Goal: Transaction & Acquisition: Download file/media

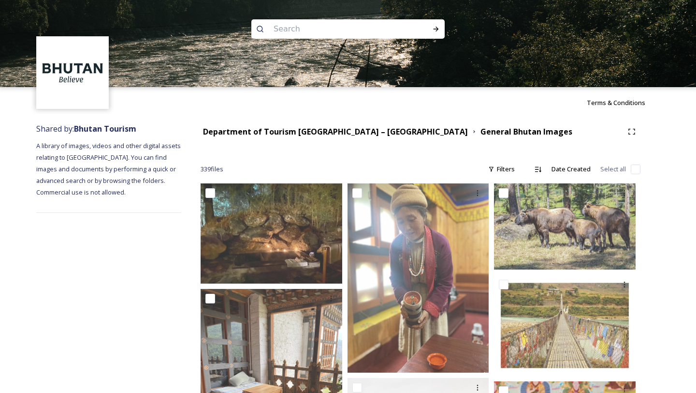
click at [291, 20] on input at bounding box center [335, 28] width 132 height 21
type input "Helicopter"
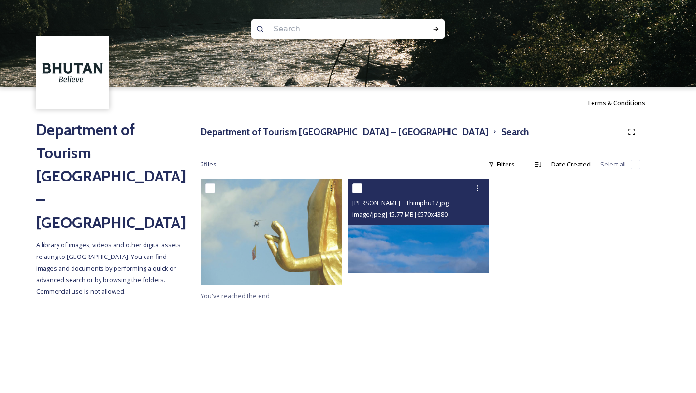
click at [384, 231] on img at bounding box center [419, 225] width 142 height 94
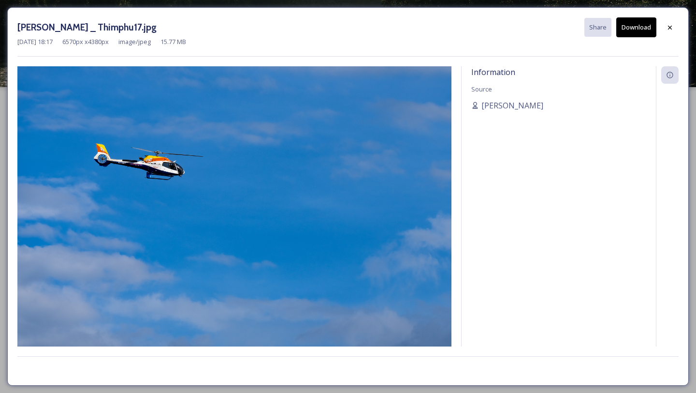
click at [629, 37] on div "[DATE] 18:17 6570 px x 4380 px image/jpeg 15.77 MB" at bounding box center [347, 41] width 661 height 9
click at [629, 34] on button "Download" at bounding box center [636, 27] width 40 height 20
click at [669, 28] on icon at bounding box center [670, 27] width 4 height 4
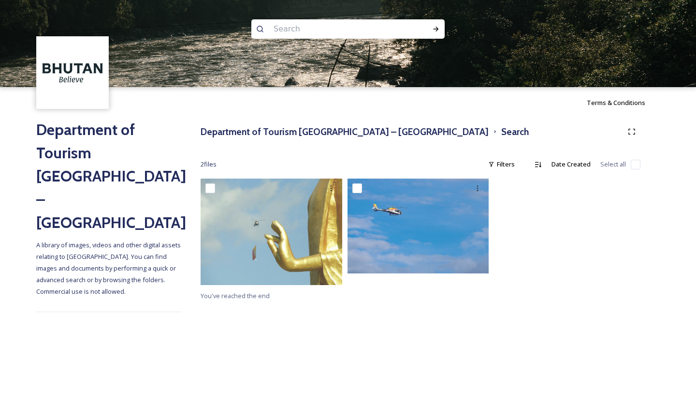
click at [309, 144] on div "Department of Tourism [GEOGRAPHIC_DATA] – Brand Centre Search 2 file s Filters …" at bounding box center [420, 217] width 479 height 199
click at [315, 129] on h3 "Department of Tourism [GEOGRAPHIC_DATA] – [GEOGRAPHIC_DATA]" at bounding box center [345, 132] width 288 height 14
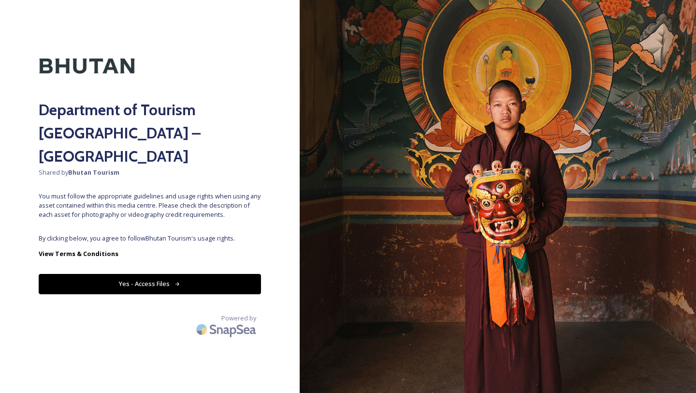
click at [209, 274] on button "Yes - Access Files" at bounding box center [150, 284] width 222 height 20
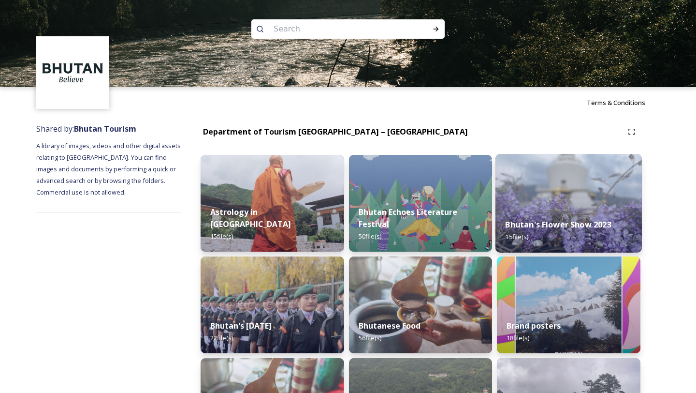
scroll to position [140, 0]
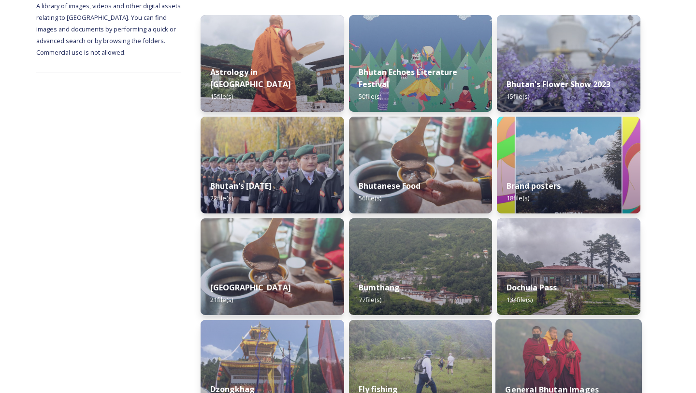
click at [556, 354] on img at bounding box center [568, 368] width 146 height 99
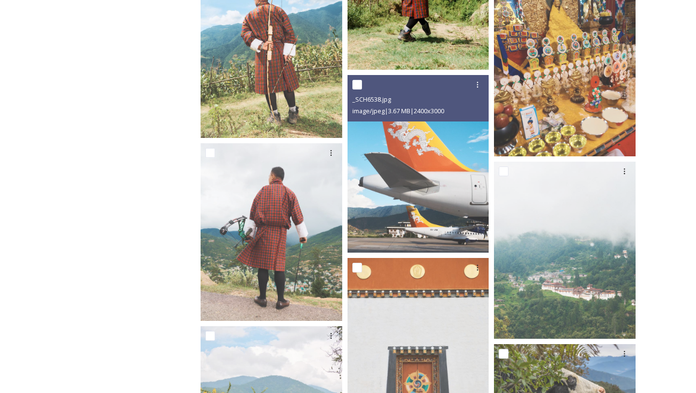
scroll to position [6732, 0]
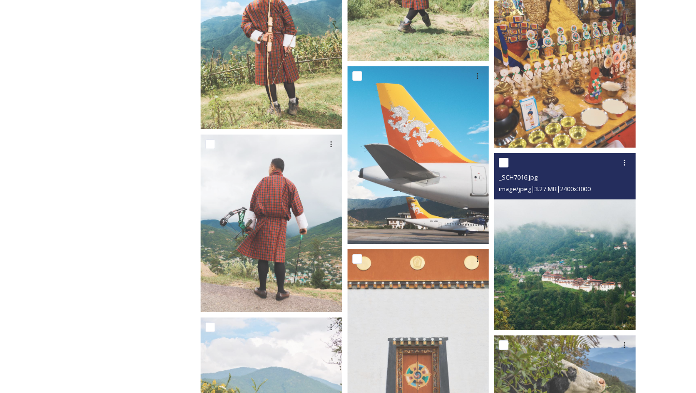
click at [577, 284] on img at bounding box center [565, 241] width 142 height 177
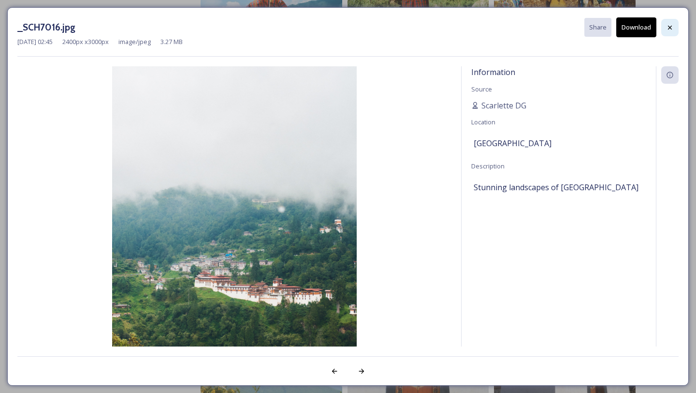
click at [671, 24] on icon at bounding box center [670, 28] width 8 height 8
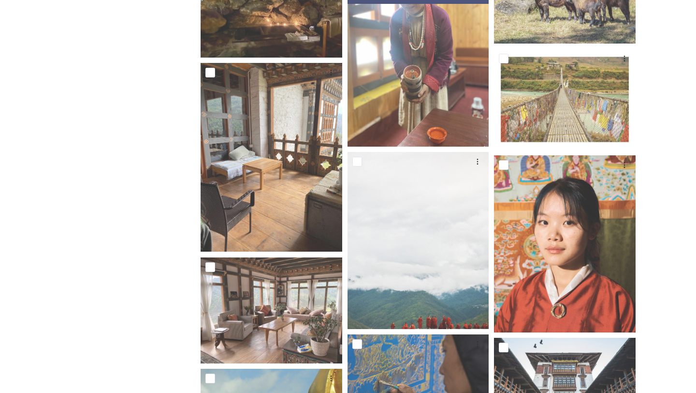
scroll to position [0, 0]
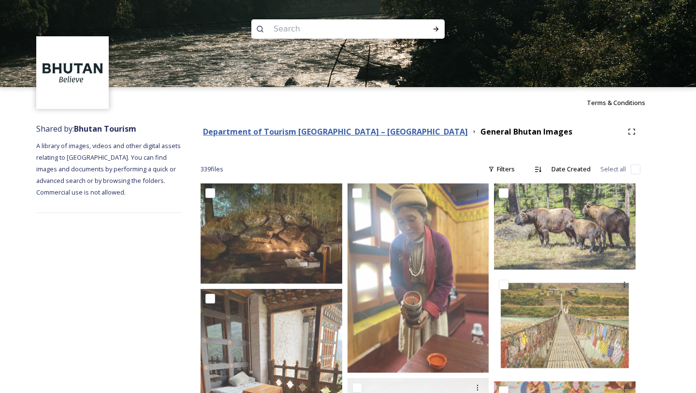
click at [305, 132] on strong "Department of Tourism [GEOGRAPHIC_DATA] – [GEOGRAPHIC_DATA]" at bounding box center [335, 131] width 265 height 11
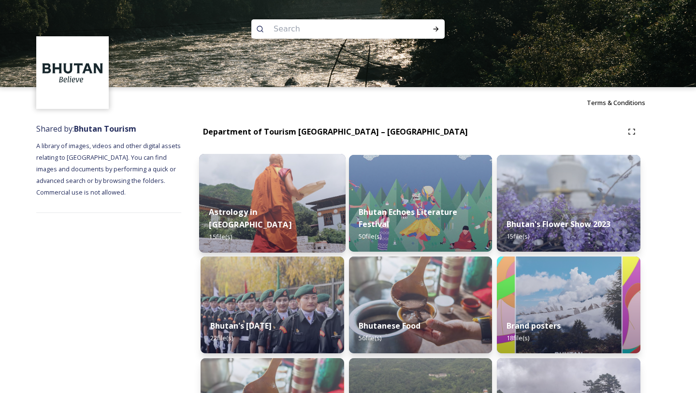
click at [281, 199] on img at bounding box center [272, 203] width 146 height 99
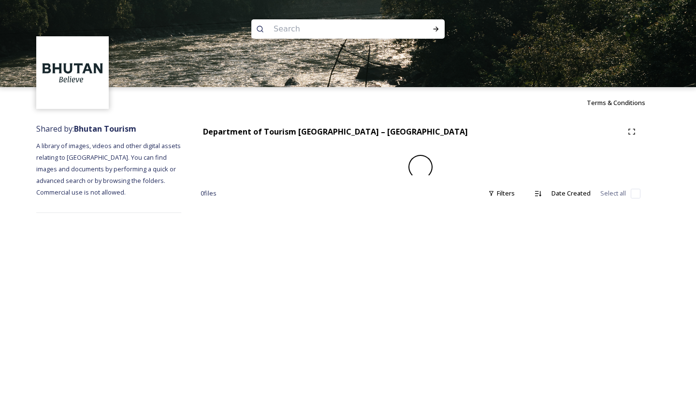
click at [281, 199] on div "Department of Tourism [GEOGRAPHIC_DATA] – Brand Centre 0 file s Filters Date Cr…" at bounding box center [420, 168] width 479 height 100
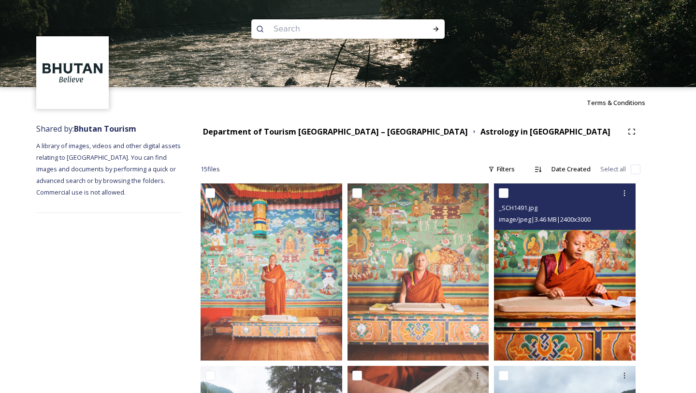
click at [593, 265] on img at bounding box center [565, 271] width 142 height 177
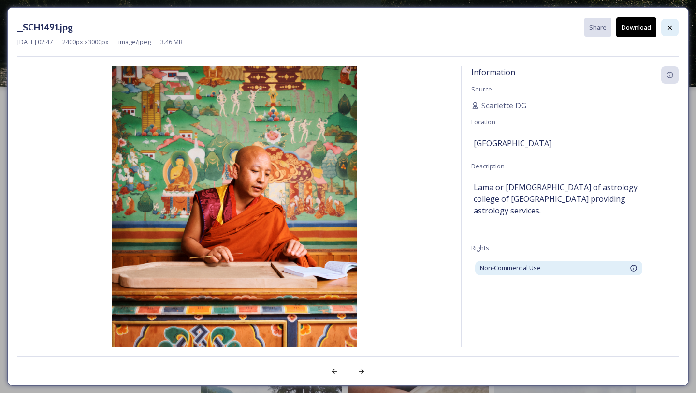
click at [675, 26] on div at bounding box center [669, 27] width 17 height 17
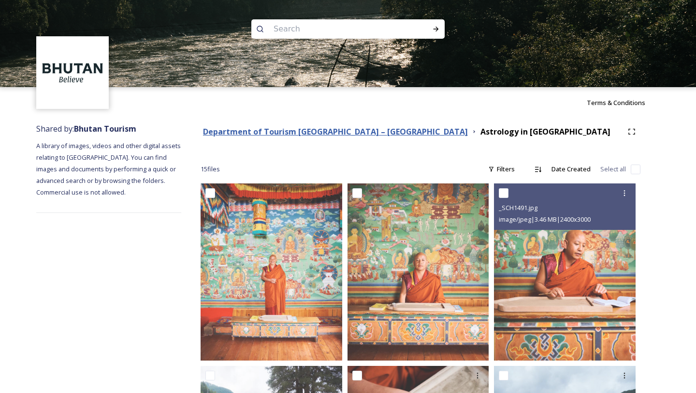
click at [276, 136] on strong "Department of Tourism [GEOGRAPHIC_DATA] – [GEOGRAPHIC_DATA]" at bounding box center [335, 131] width 265 height 11
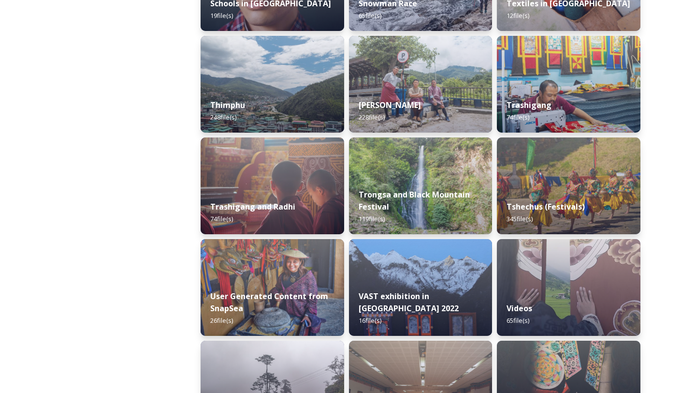
scroll to position [1594, 0]
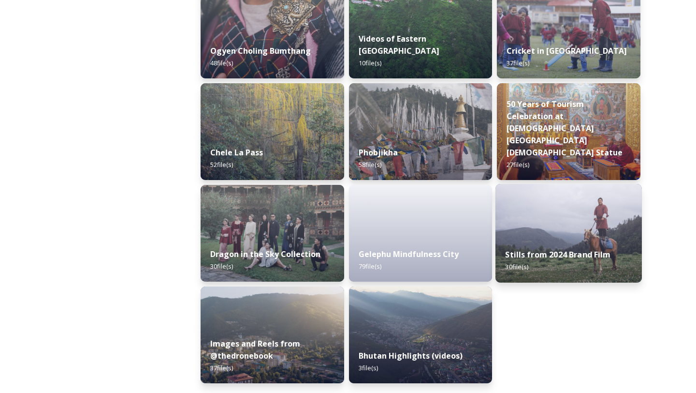
click at [535, 203] on img at bounding box center [568, 233] width 146 height 99
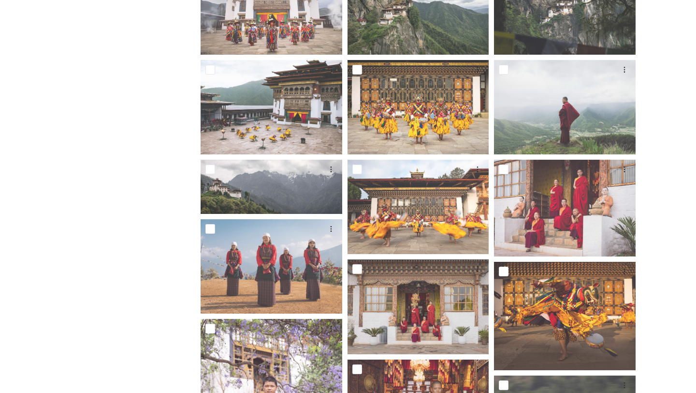
scroll to position [226, 0]
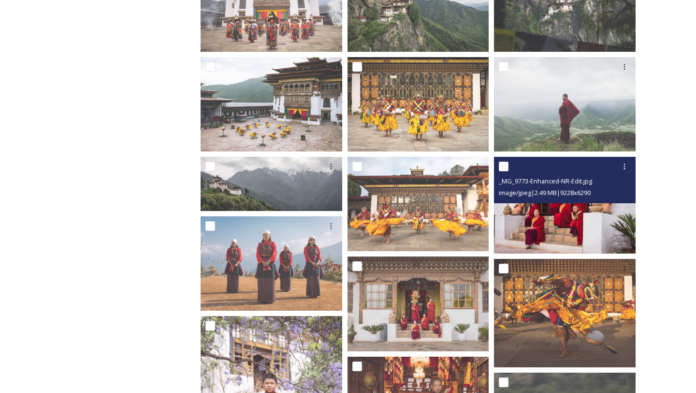
click at [563, 214] on img at bounding box center [565, 205] width 142 height 97
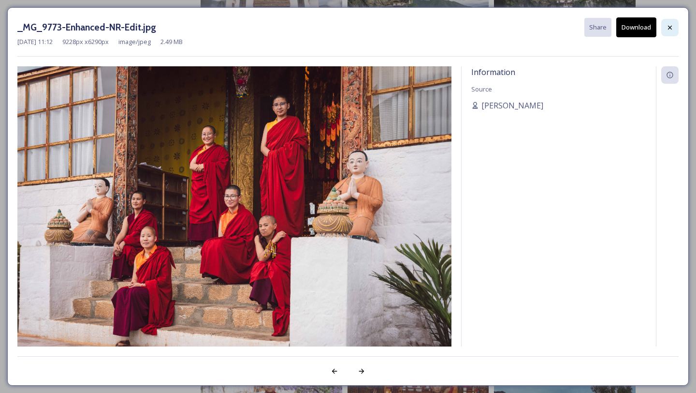
click at [665, 26] on div at bounding box center [669, 27] width 17 height 17
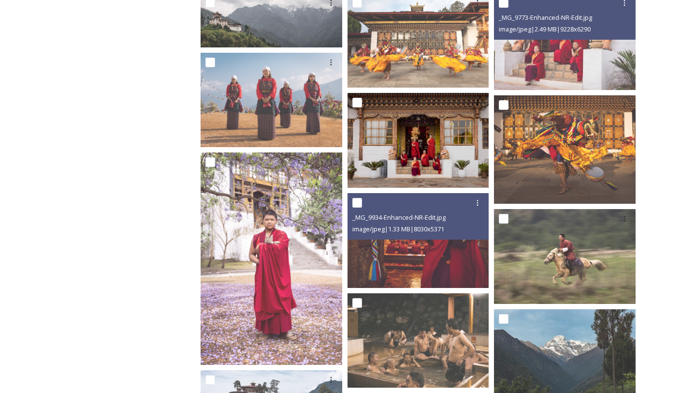
scroll to position [391, 0]
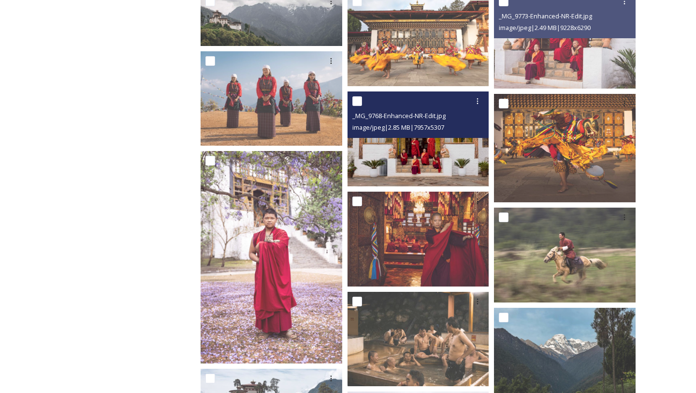
click at [416, 169] on img at bounding box center [419, 138] width 142 height 94
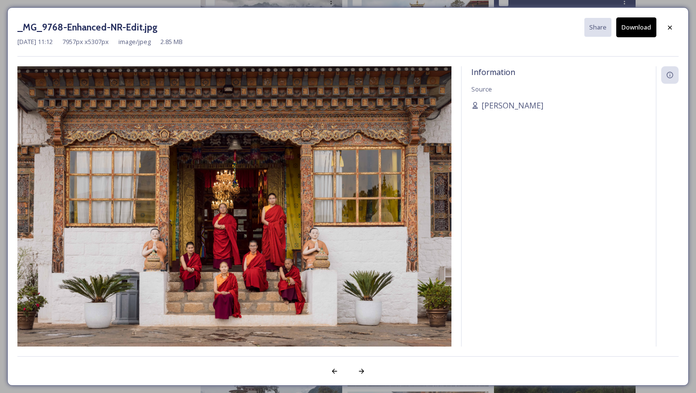
click at [626, 33] on button "Download" at bounding box center [636, 27] width 40 height 20
